Goal: Task Accomplishment & Management: Use online tool/utility

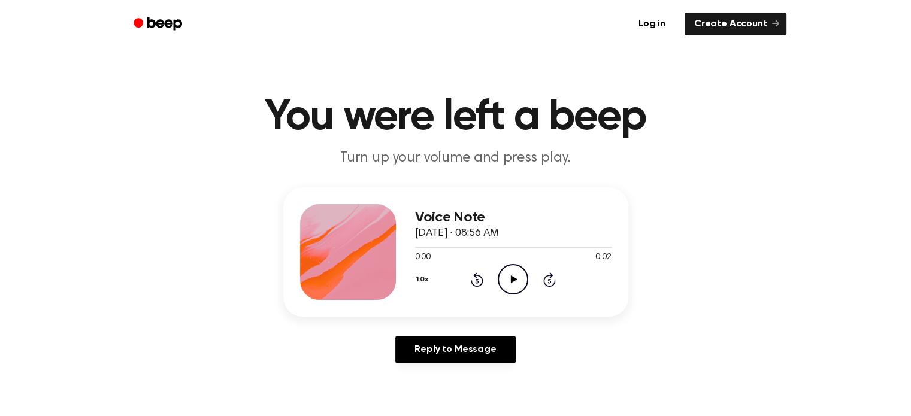
click at [517, 283] on icon "Play Audio" at bounding box center [513, 279] width 31 height 31
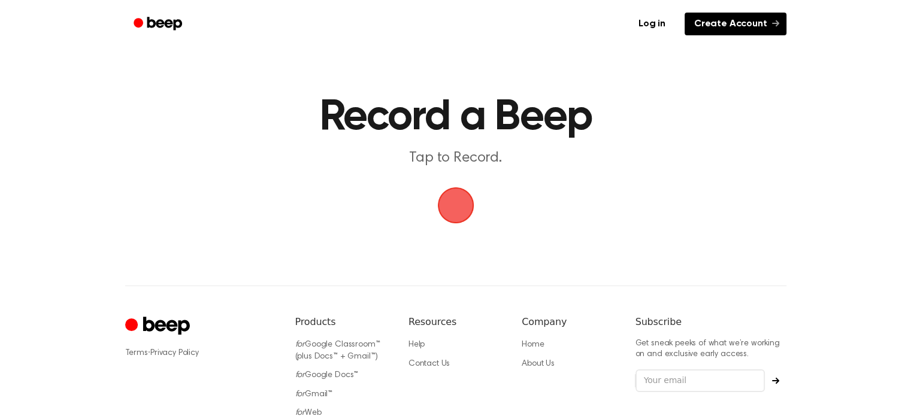
click at [738, 17] on link "Create Account" at bounding box center [736, 24] width 102 height 23
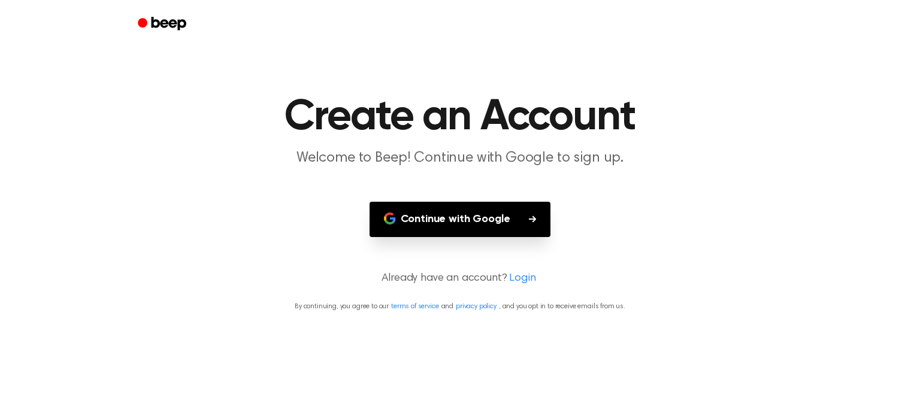
click at [452, 219] on button "Continue with Google" at bounding box center [461, 219] width 182 height 35
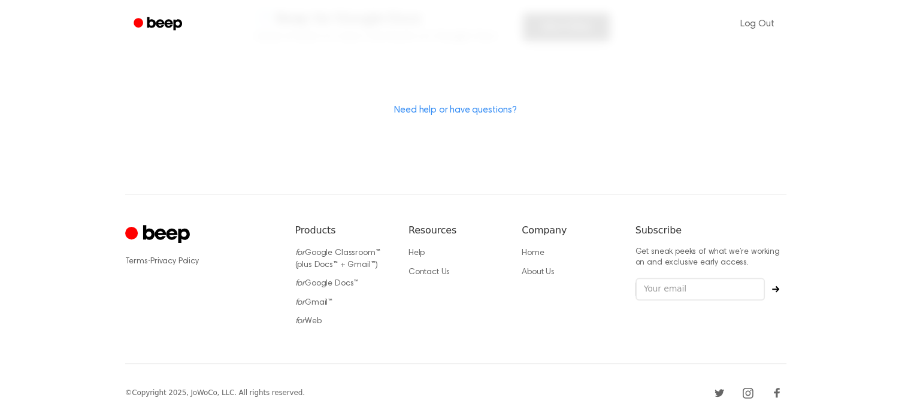
scroll to position [361, 0]
click at [315, 325] on link "for Web" at bounding box center [308, 325] width 26 height 8
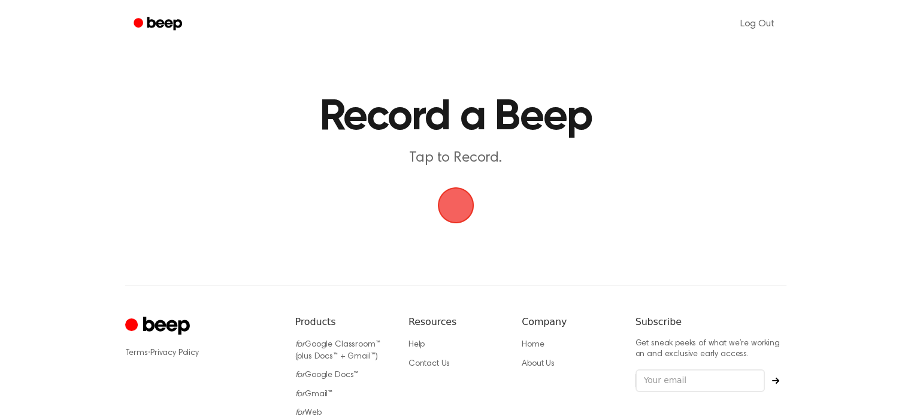
scroll to position [81, 0]
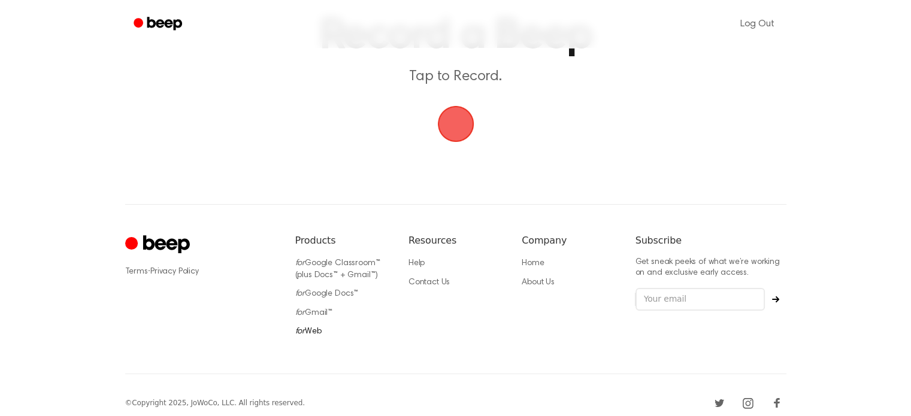
click at [314, 331] on link "for Web" at bounding box center [308, 332] width 26 height 8
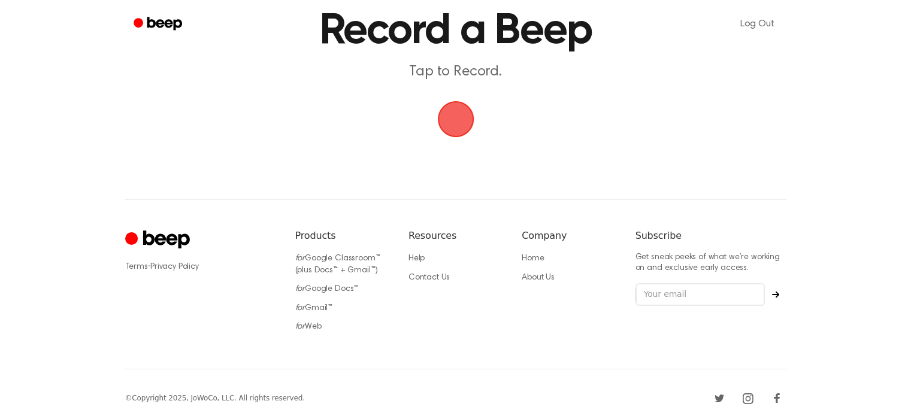
scroll to position [0, 0]
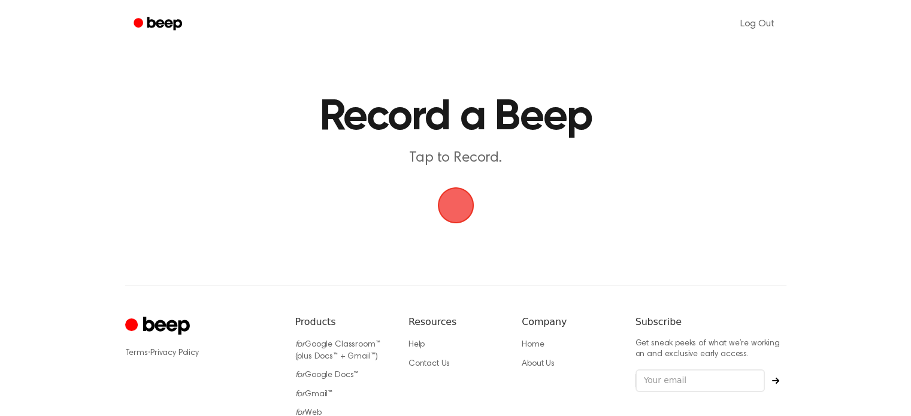
click at [455, 205] on span "button" at bounding box center [456, 206] width 48 height 48
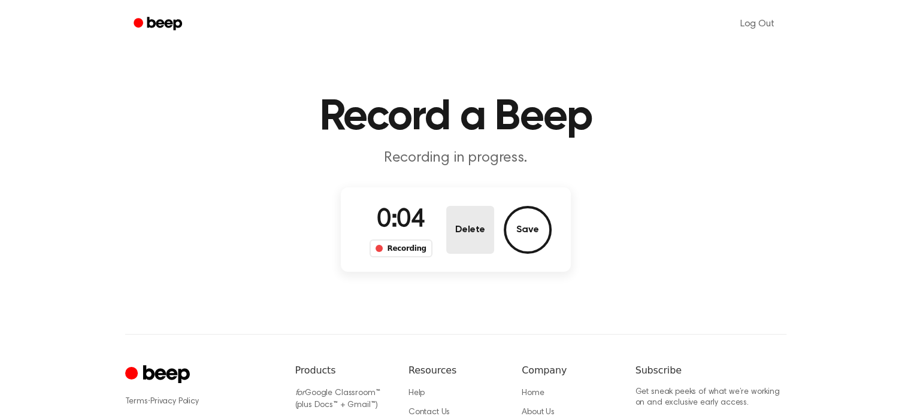
click at [479, 229] on button "Delete" at bounding box center [470, 230] width 48 height 48
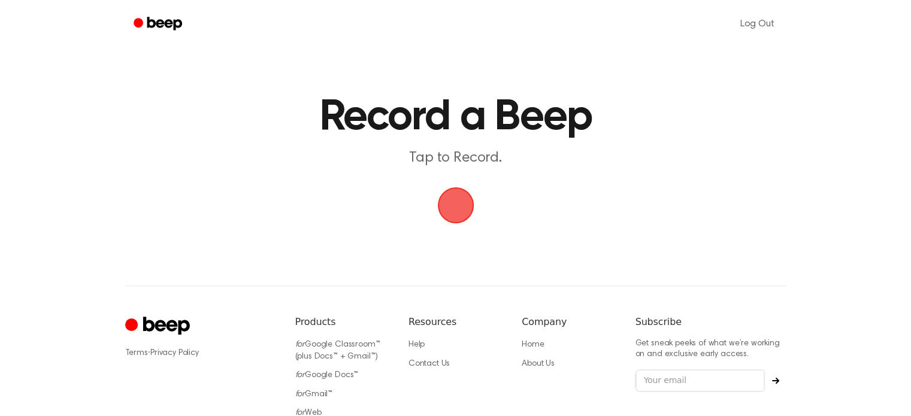
click at [454, 207] on span "button" at bounding box center [456, 206] width 64 height 64
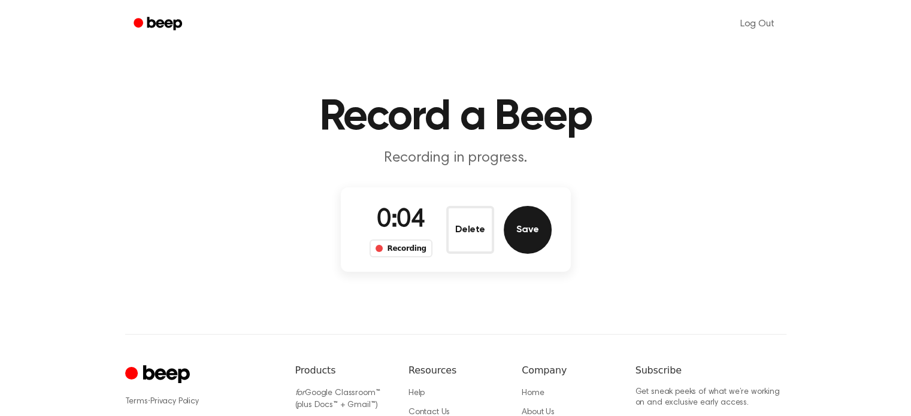
click at [530, 245] on button "Save" at bounding box center [528, 230] width 48 height 48
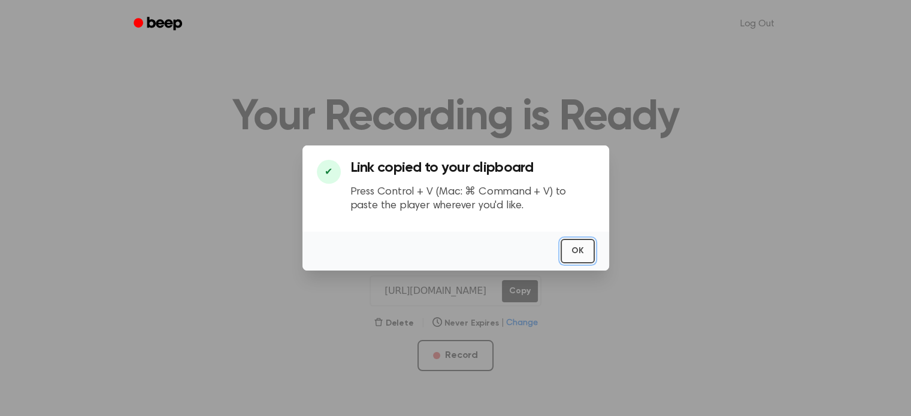
click at [583, 255] on button "OK" at bounding box center [578, 251] width 34 height 25
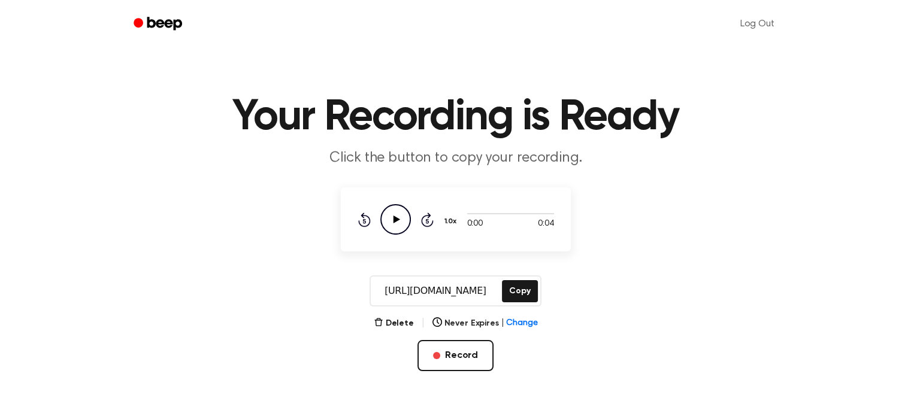
click at [390, 226] on icon "Play Audio" at bounding box center [396, 219] width 31 height 31
click at [390, 226] on icon "Pause Audio" at bounding box center [396, 219] width 31 height 31
click at [518, 292] on button "Copy" at bounding box center [519, 291] width 35 height 22
click at [163, 23] on icon "Beep" at bounding box center [164, 23] width 35 height 13
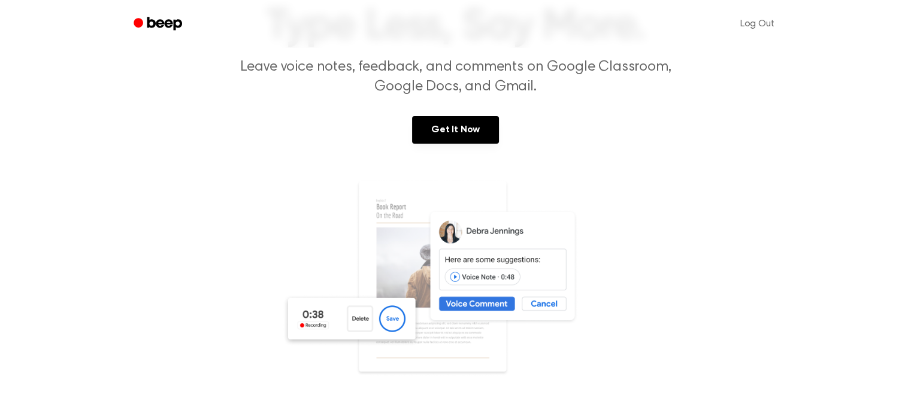
scroll to position [74, 0]
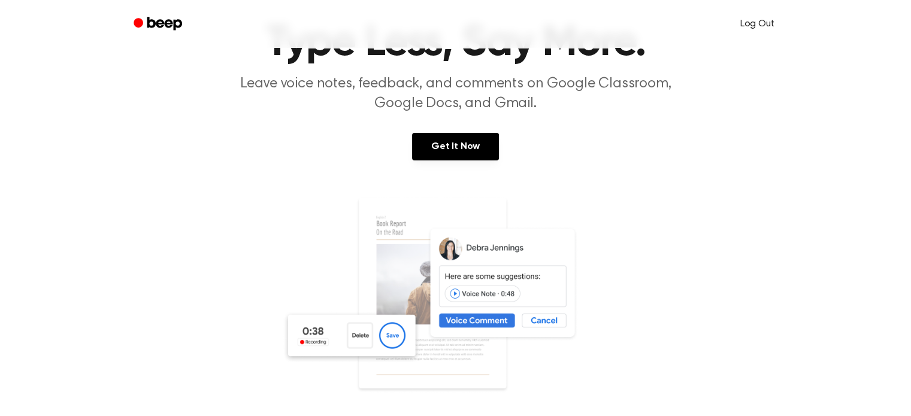
click at [733, 21] on link "Log Out" at bounding box center [758, 24] width 58 height 29
